Goal: Navigation & Orientation: Find specific page/section

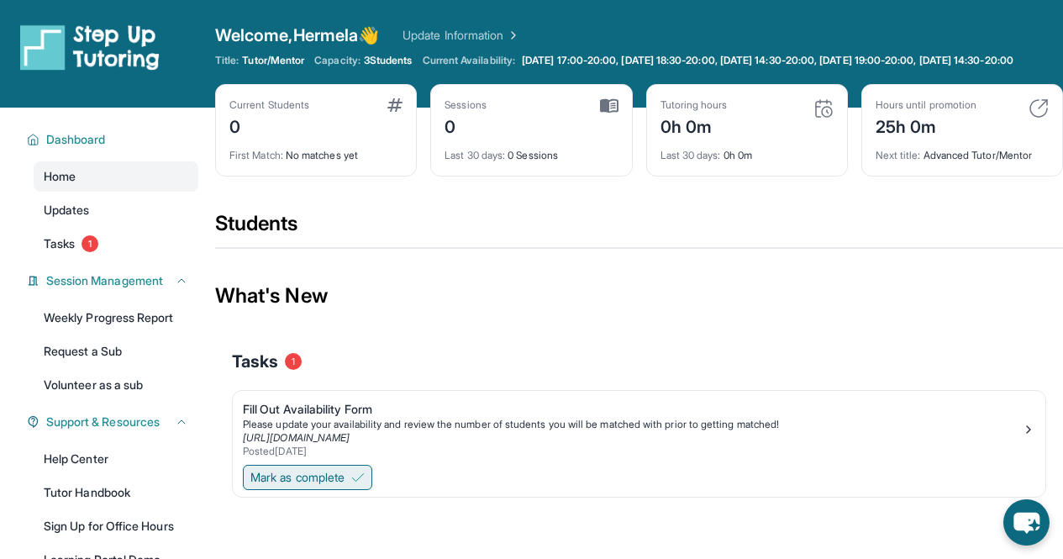
click at [344, 486] on span "Mark as complete" at bounding box center [297, 477] width 94 height 17
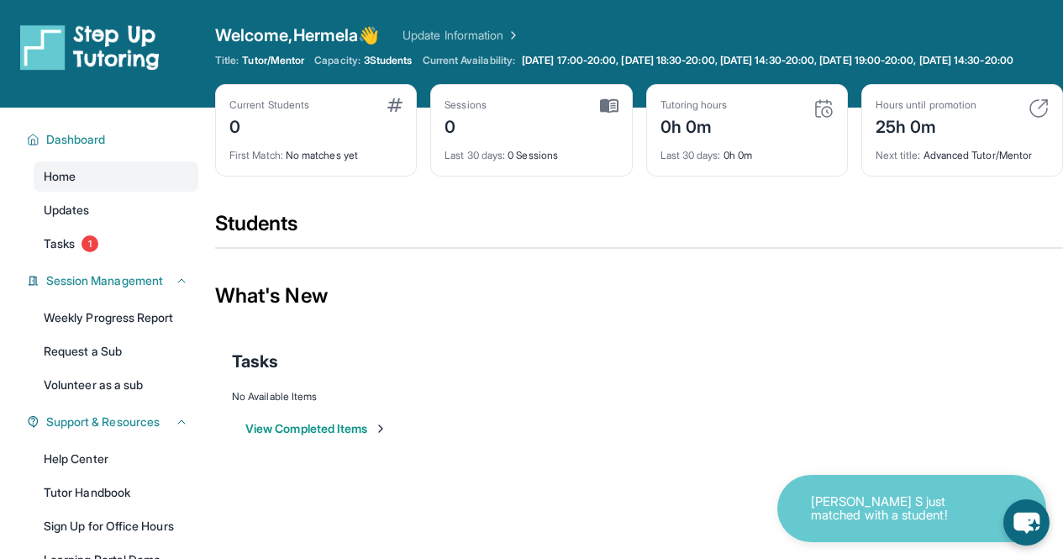
click at [326, 437] on button "View Completed Items" at bounding box center [316, 428] width 142 height 17
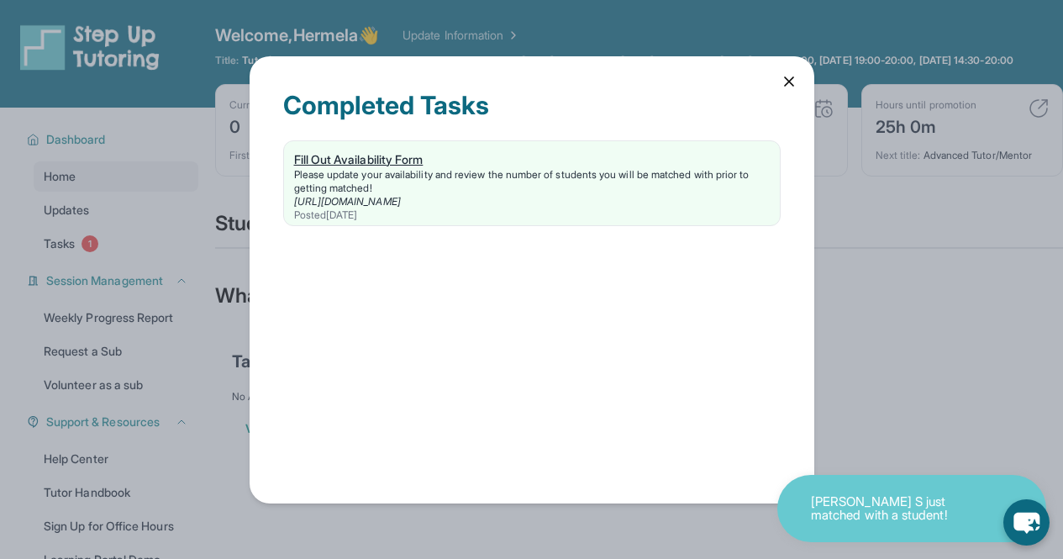
click at [382, 162] on div "Fill Out Availability Form" at bounding box center [532, 159] width 476 height 17
click at [794, 84] on icon at bounding box center [788, 81] width 17 height 17
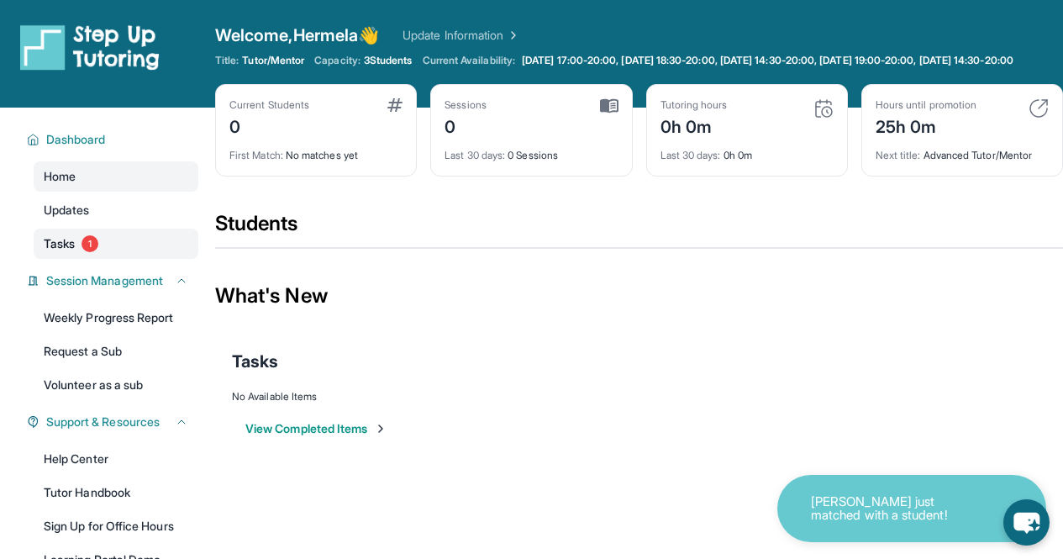
click at [88, 250] on span "1" at bounding box center [89, 243] width 17 height 17
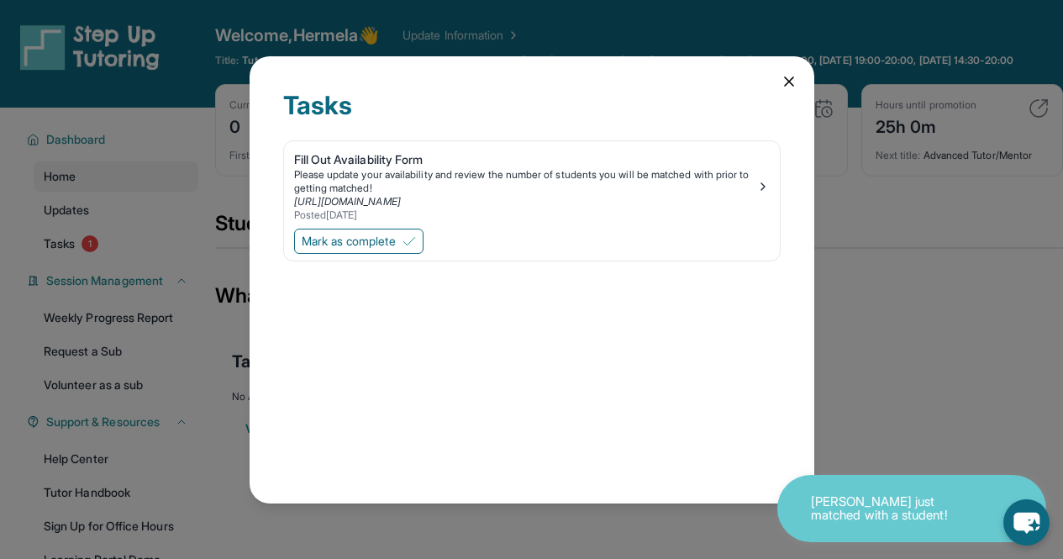
click at [786, 81] on icon at bounding box center [789, 81] width 8 height 8
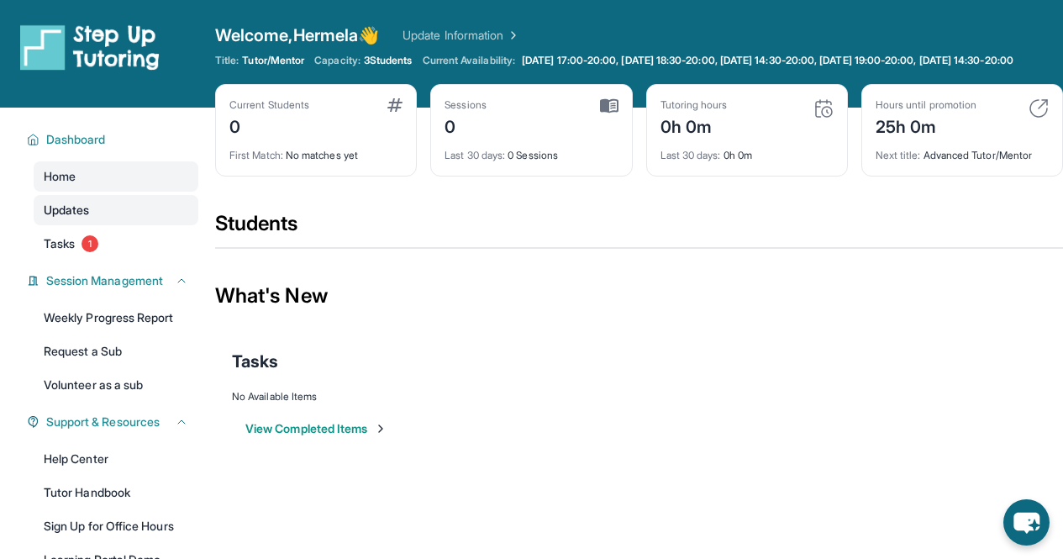
click at [136, 213] on link "Updates" at bounding box center [116, 210] width 165 height 30
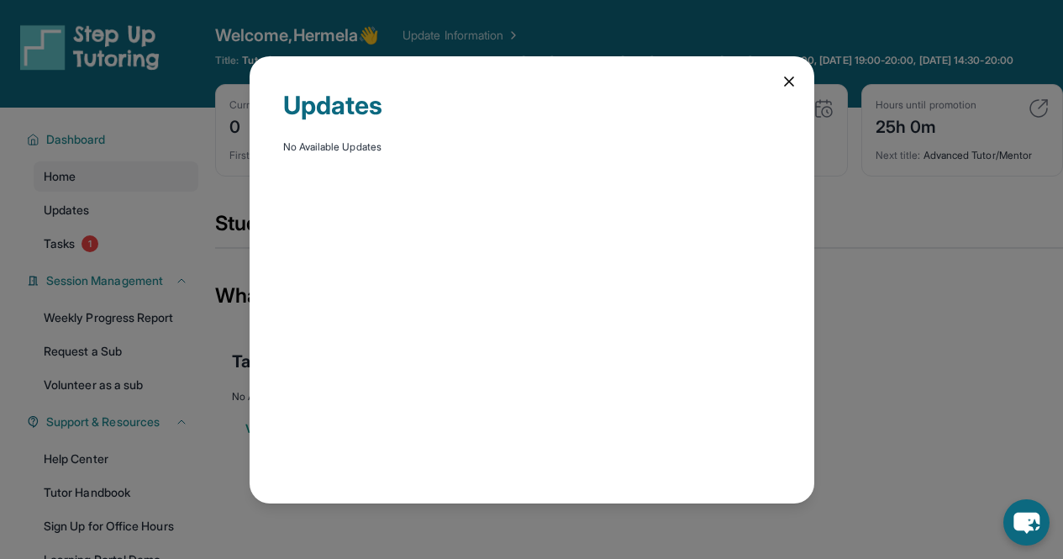
click at [791, 82] on icon at bounding box center [788, 81] width 17 height 17
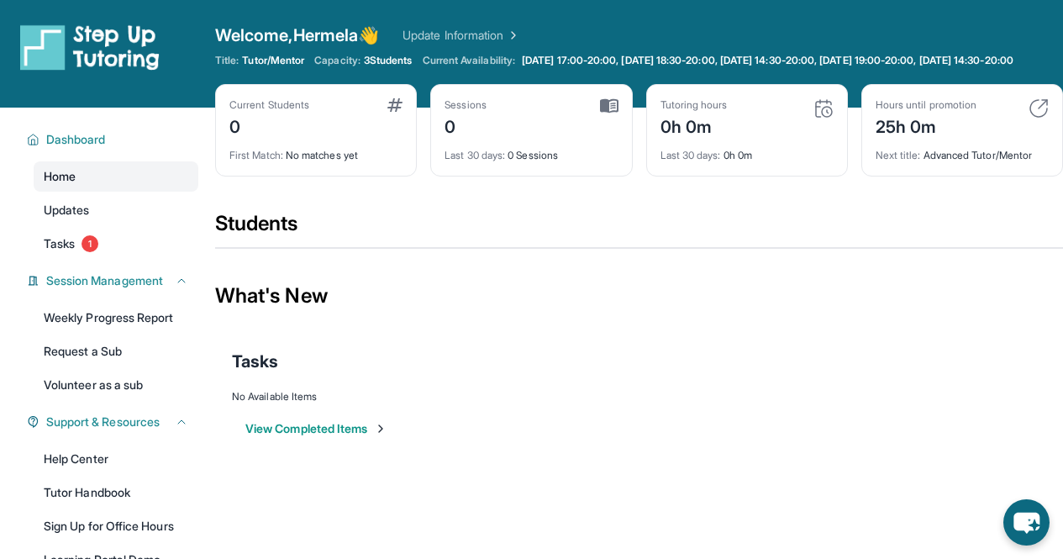
click at [88, 189] on link "Home" at bounding box center [116, 176] width 165 height 30
click at [97, 148] on span "Dashboard" at bounding box center [76, 139] width 60 height 17
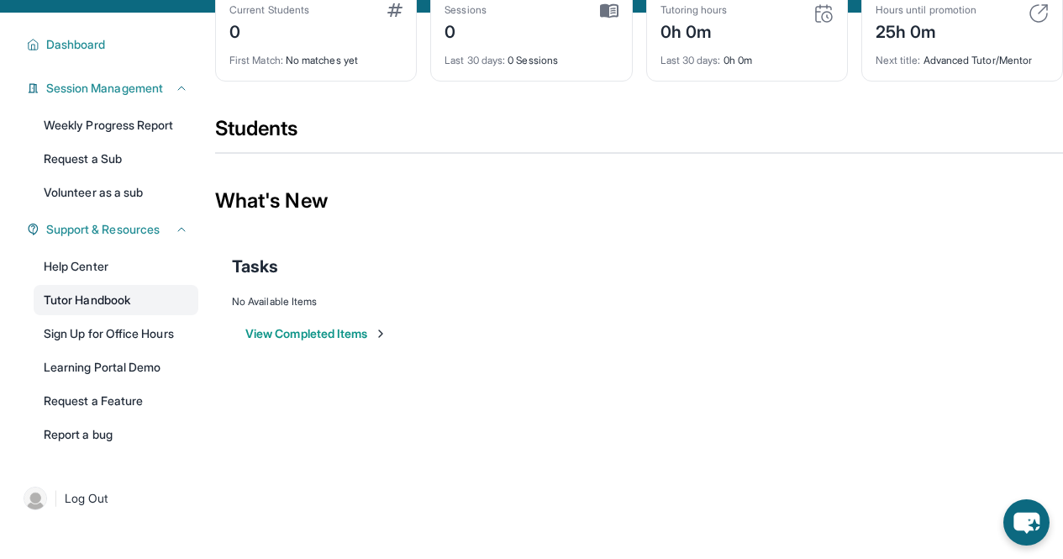
scroll to position [121, 0]
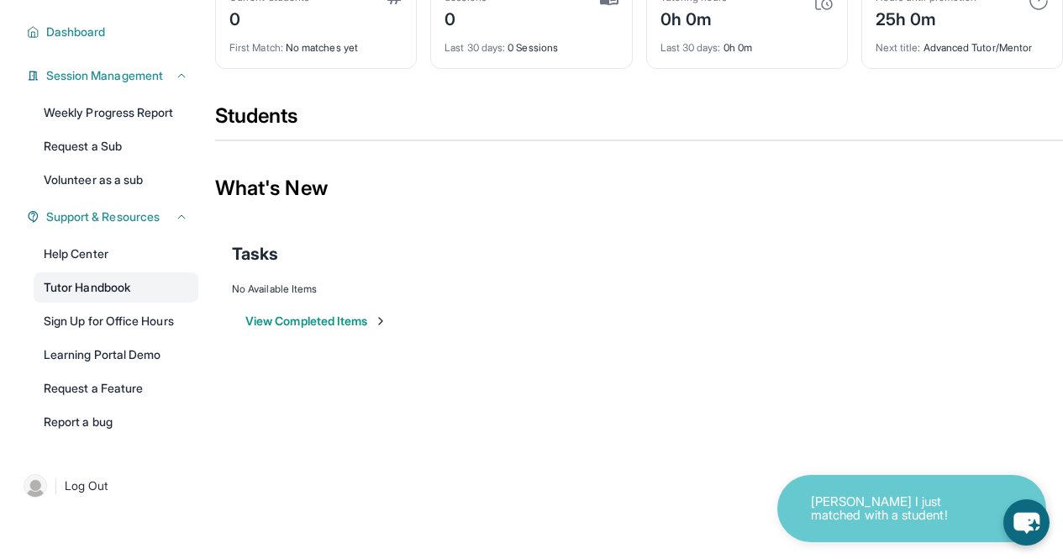
click at [124, 284] on link "Tutor Handbook" at bounding box center [116, 287] width 165 height 30
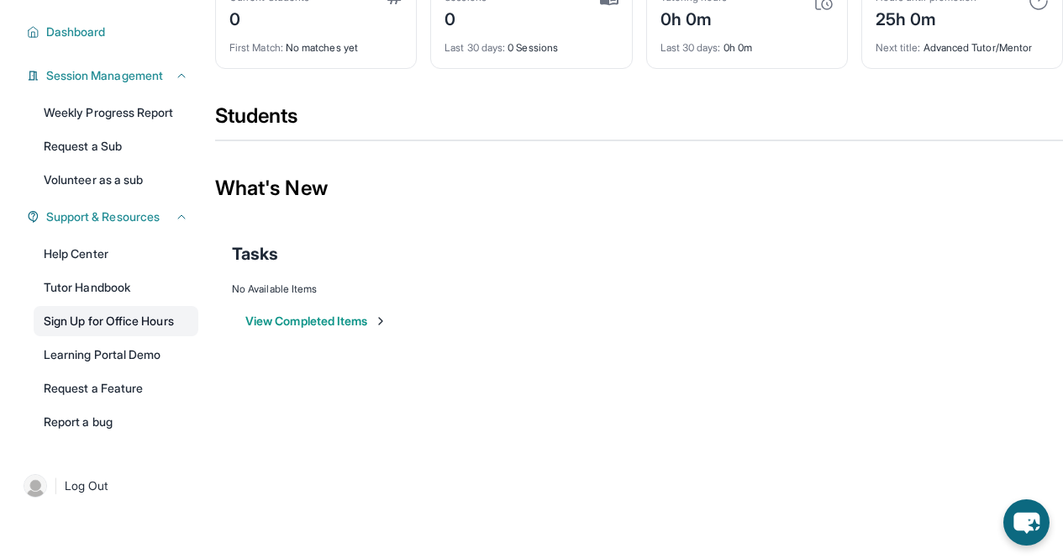
click at [129, 325] on link "Sign Up for Office Hours" at bounding box center [116, 321] width 165 height 30
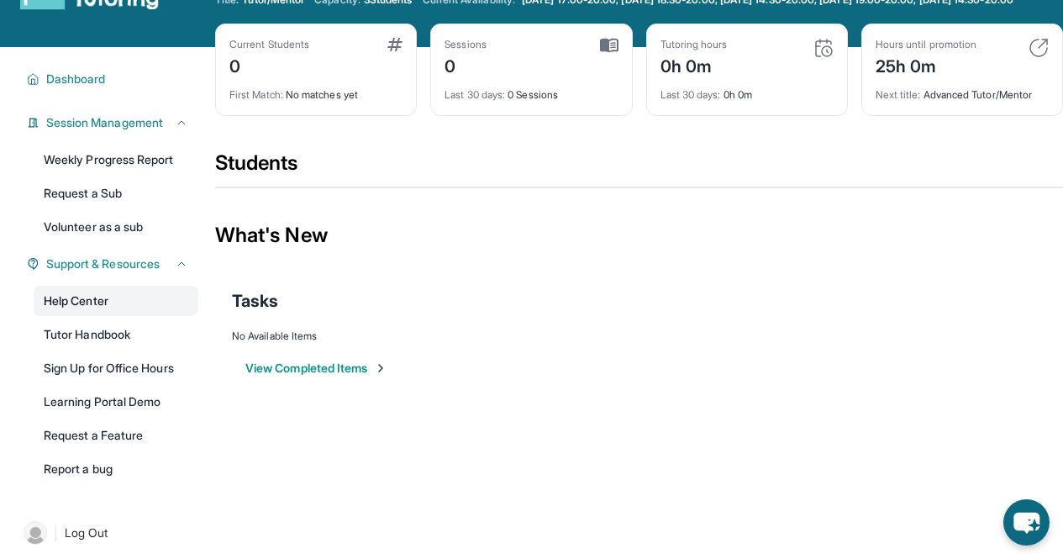
scroll to position [61, 0]
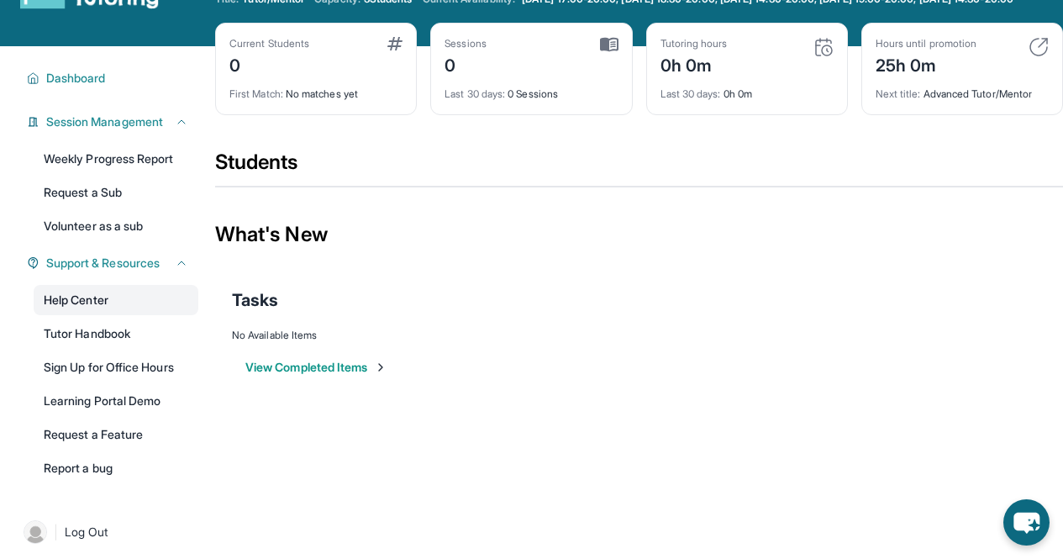
click at [103, 312] on link "Help Center" at bounding box center [116, 300] width 165 height 30
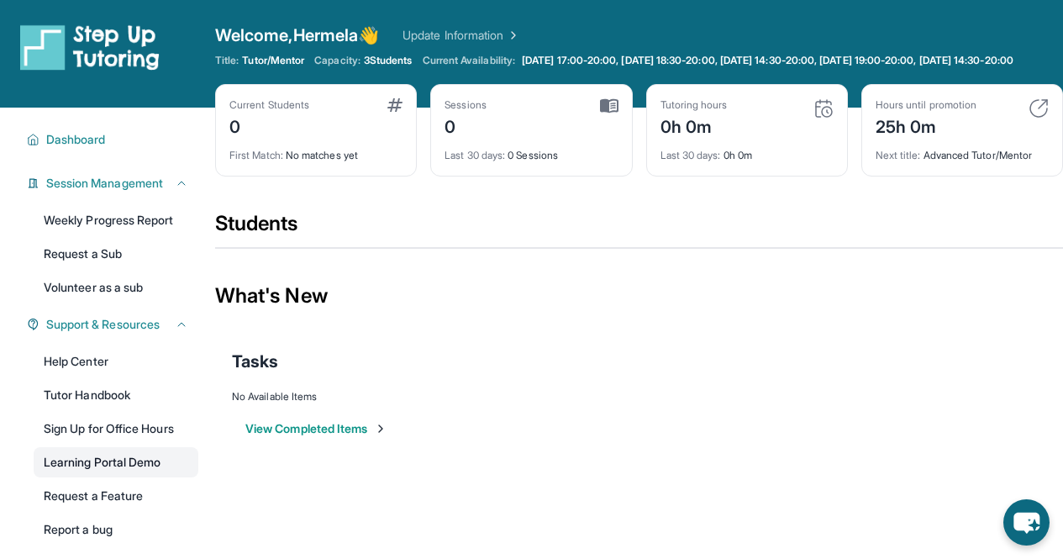
click at [108, 470] on link "Learning Portal Demo" at bounding box center [116, 462] width 165 height 30
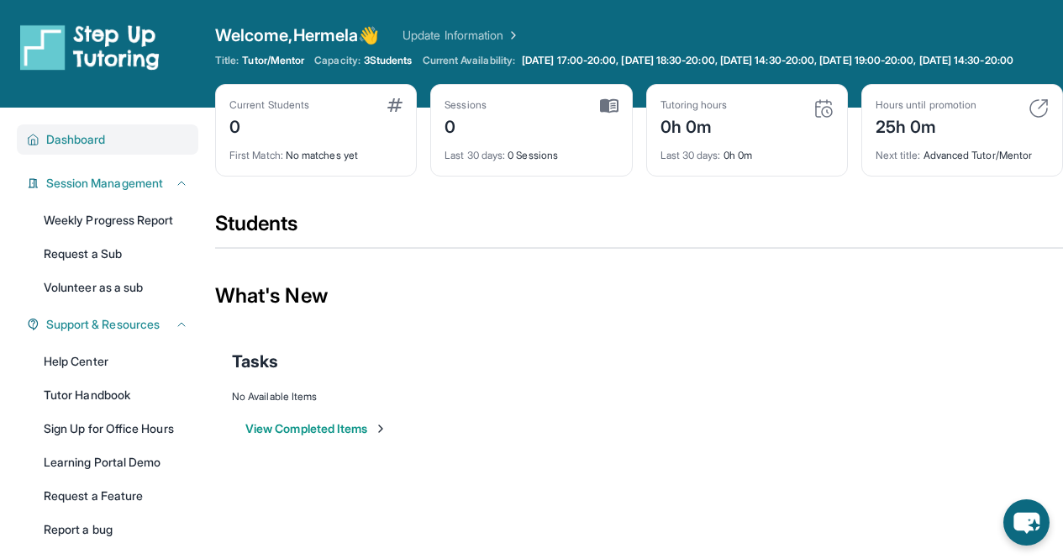
click at [124, 148] on button "Dashboard" at bounding box center [113, 139] width 149 height 17
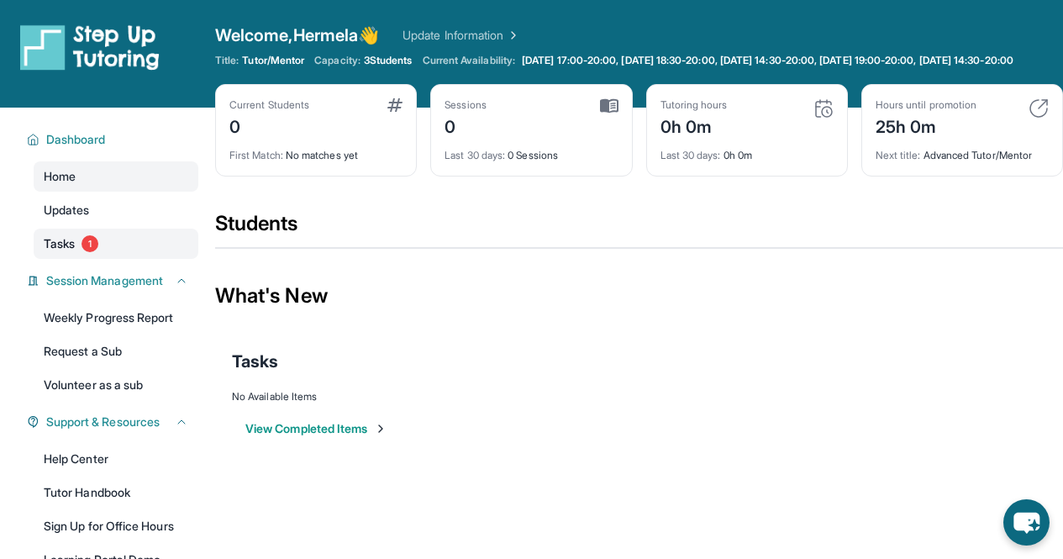
click at [79, 256] on link "Tasks 1" at bounding box center [116, 244] width 165 height 30
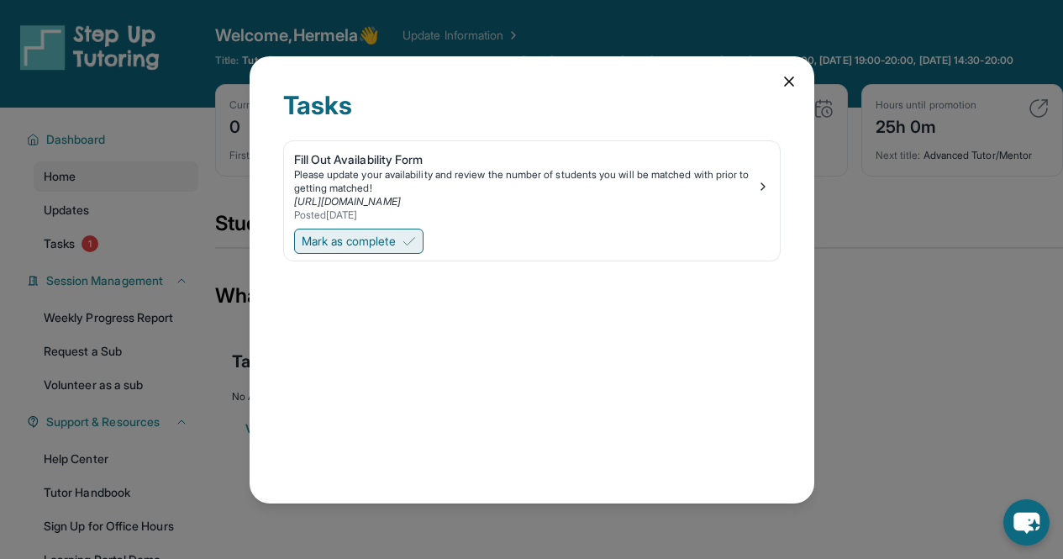
click at [402, 234] on button "Mark as complete" at bounding box center [358, 241] width 129 height 25
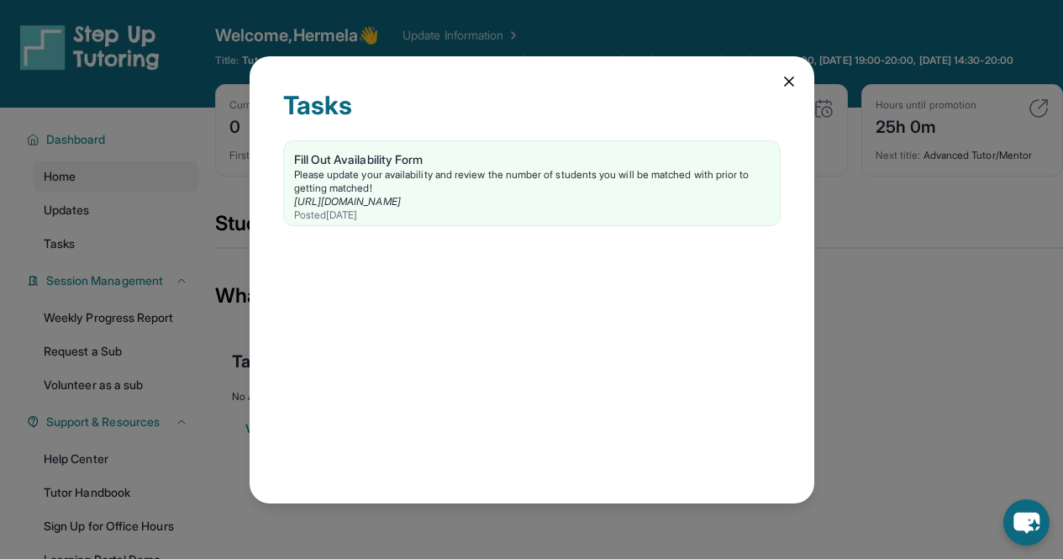
click at [788, 87] on icon at bounding box center [788, 81] width 17 height 17
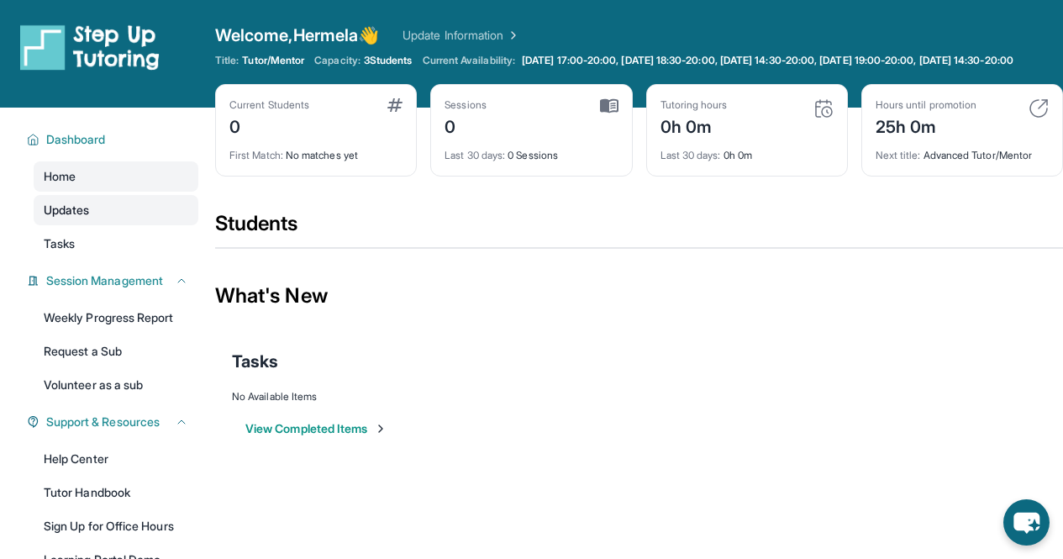
click at [92, 218] on link "Updates" at bounding box center [116, 210] width 165 height 30
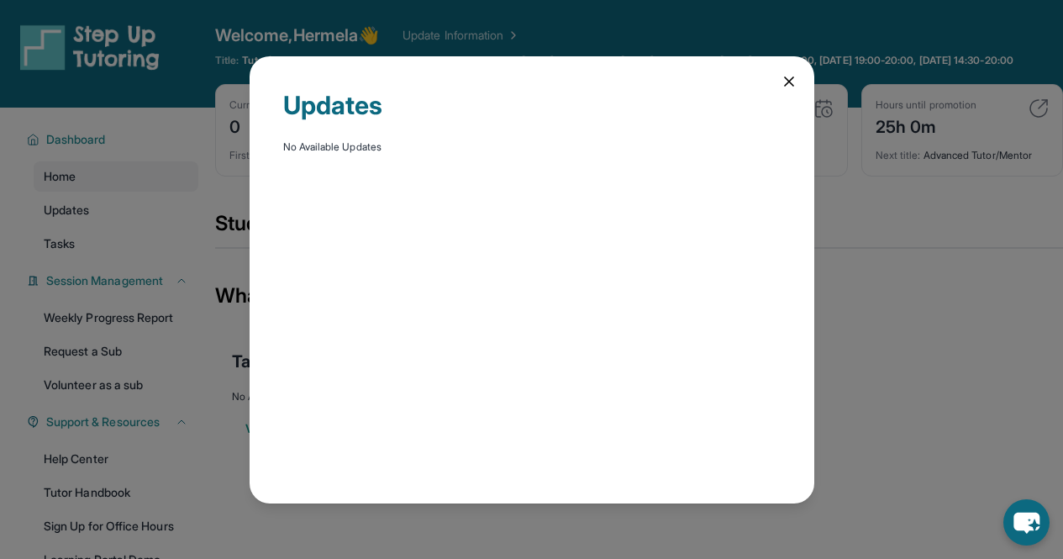
click at [790, 83] on icon at bounding box center [789, 81] width 8 height 8
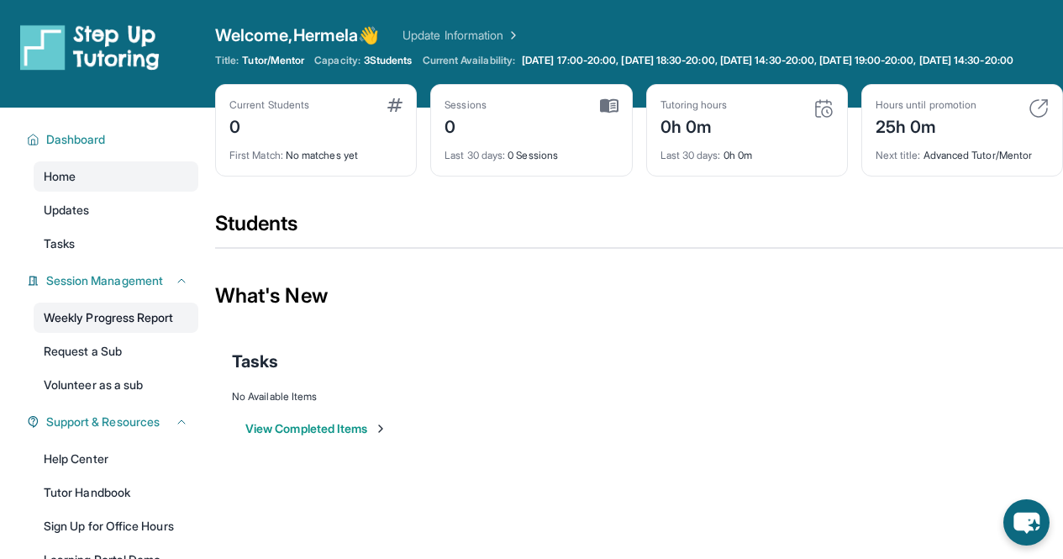
click at [118, 333] on link "Weekly Progress Report" at bounding box center [116, 317] width 165 height 30
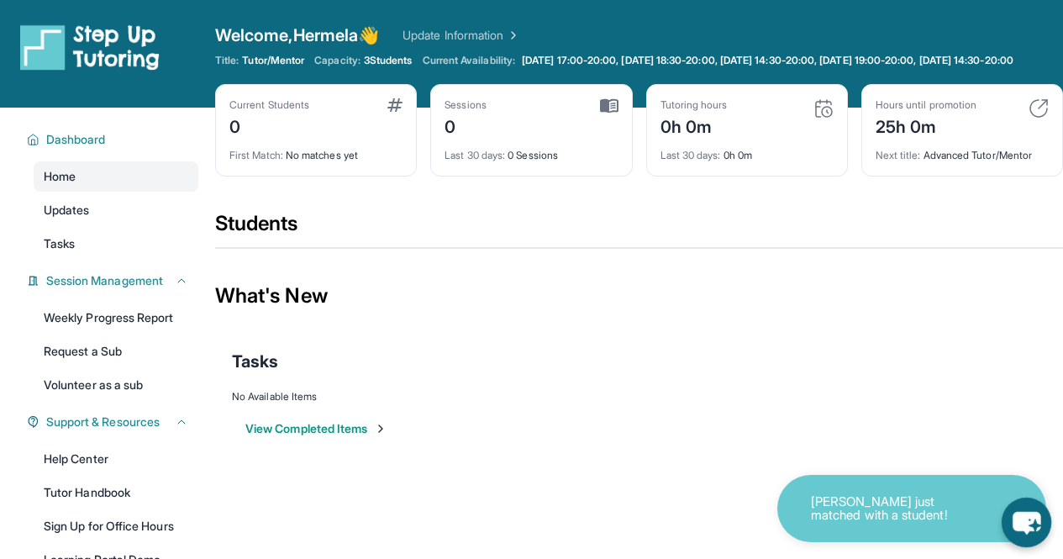
click at [1024, 518] on icon "chat-button" at bounding box center [1026, 523] width 28 height 23
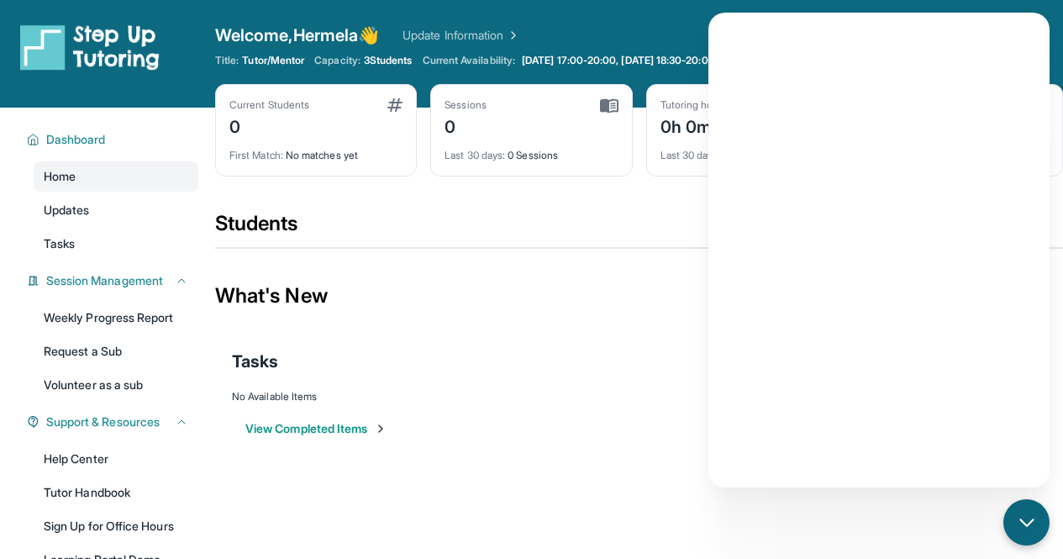
click at [557, 431] on div "View Completed Items" at bounding box center [639, 428] width 814 height 50
click at [519, 36] on link "Update Information" at bounding box center [461, 35] width 118 height 17
